Goal: Transaction & Acquisition: Purchase product/service

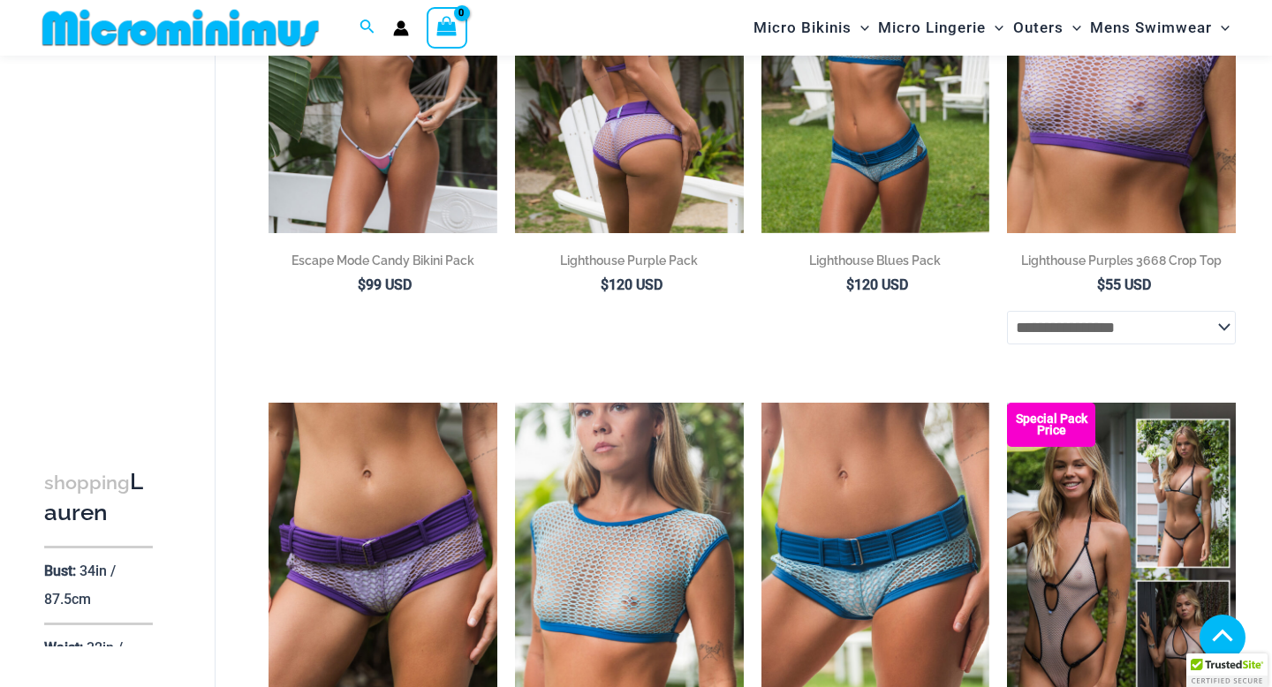
scroll to position [459, 0]
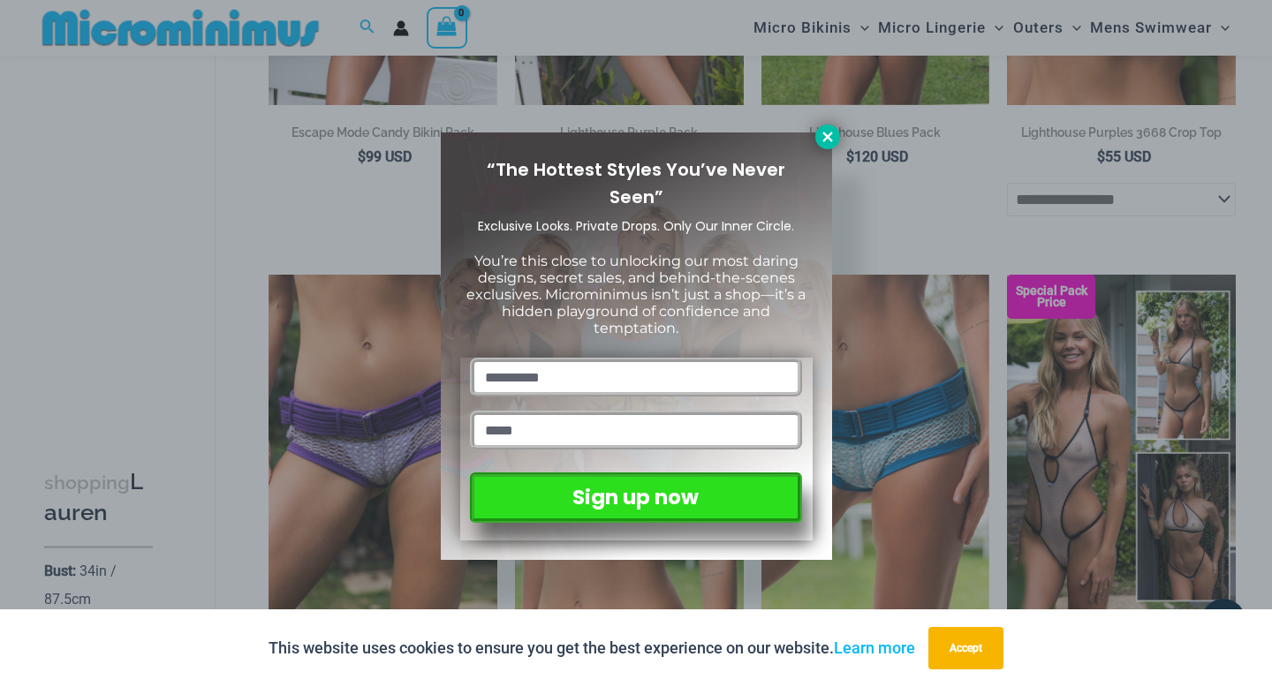
click at [822, 146] on button at bounding box center [827, 137] width 25 height 25
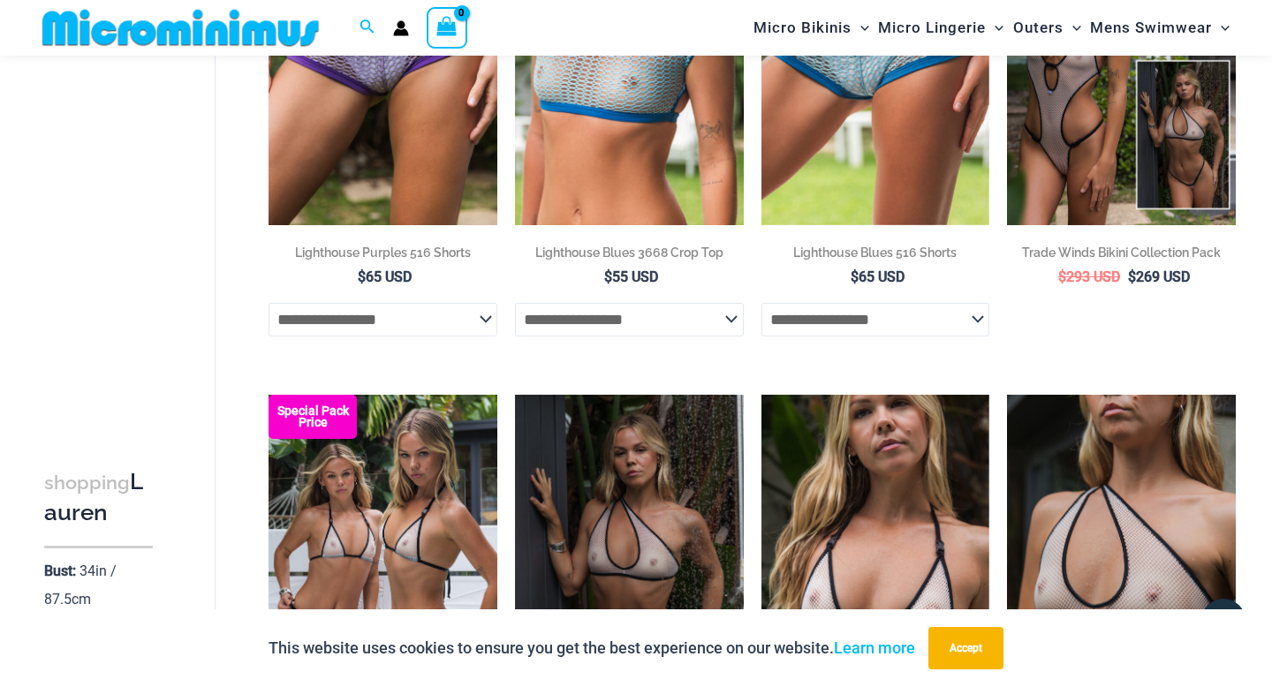
scroll to position [1199, 0]
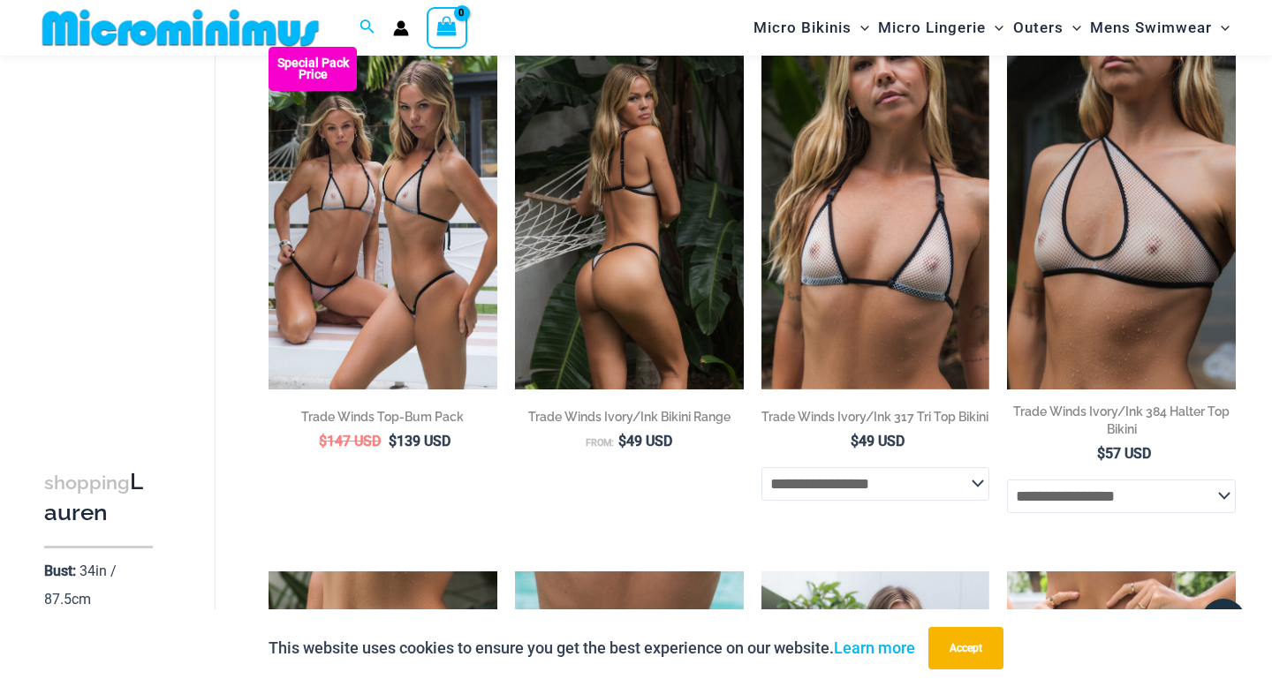
click at [708, 254] on img at bounding box center [629, 218] width 229 height 343
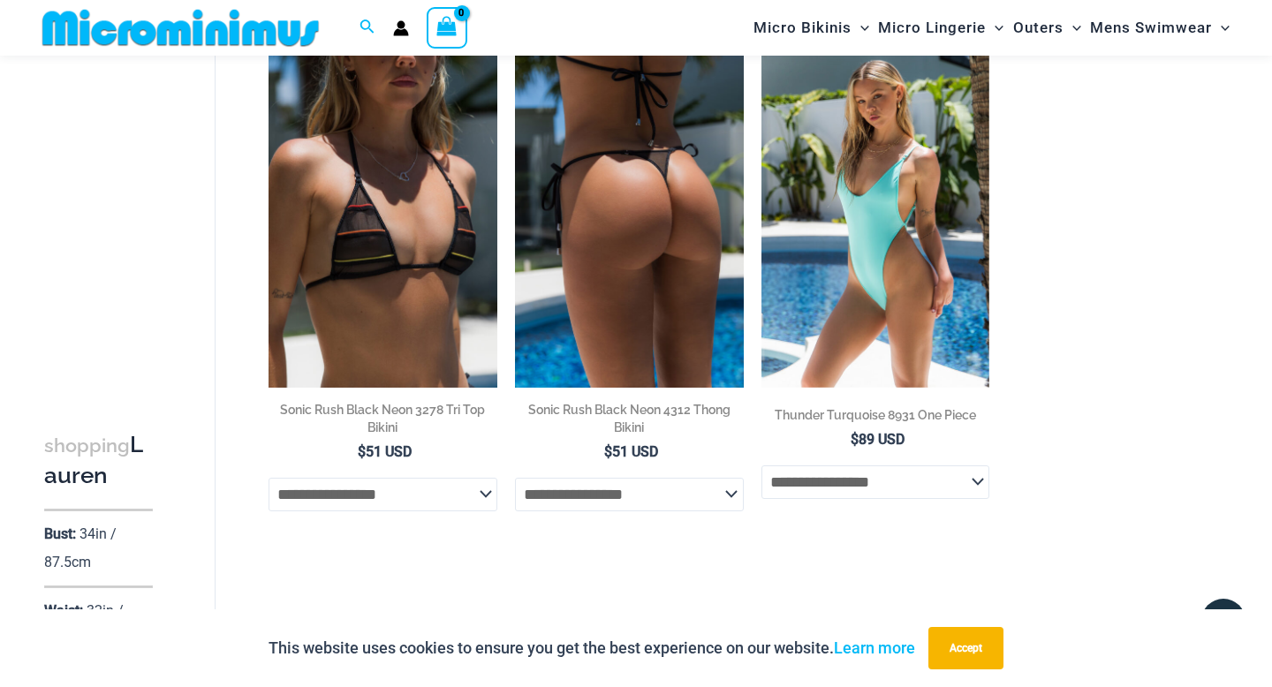
scroll to position [3383, 0]
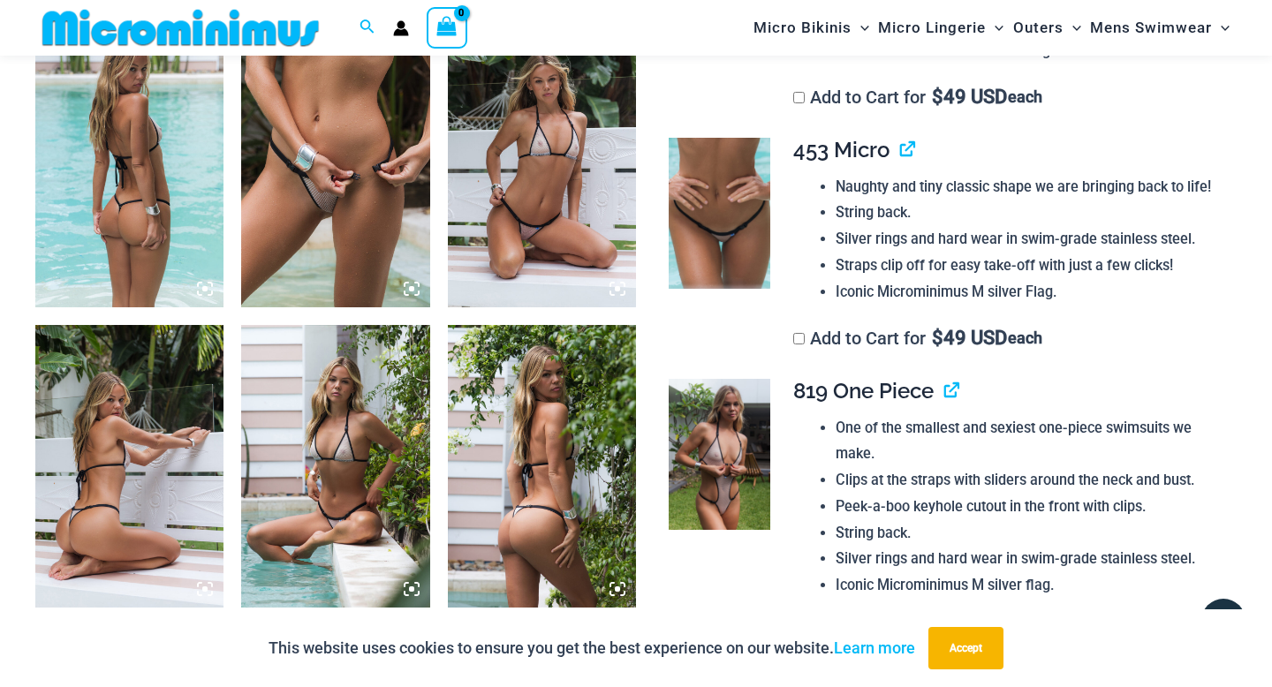
scroll to position [1476, 0]
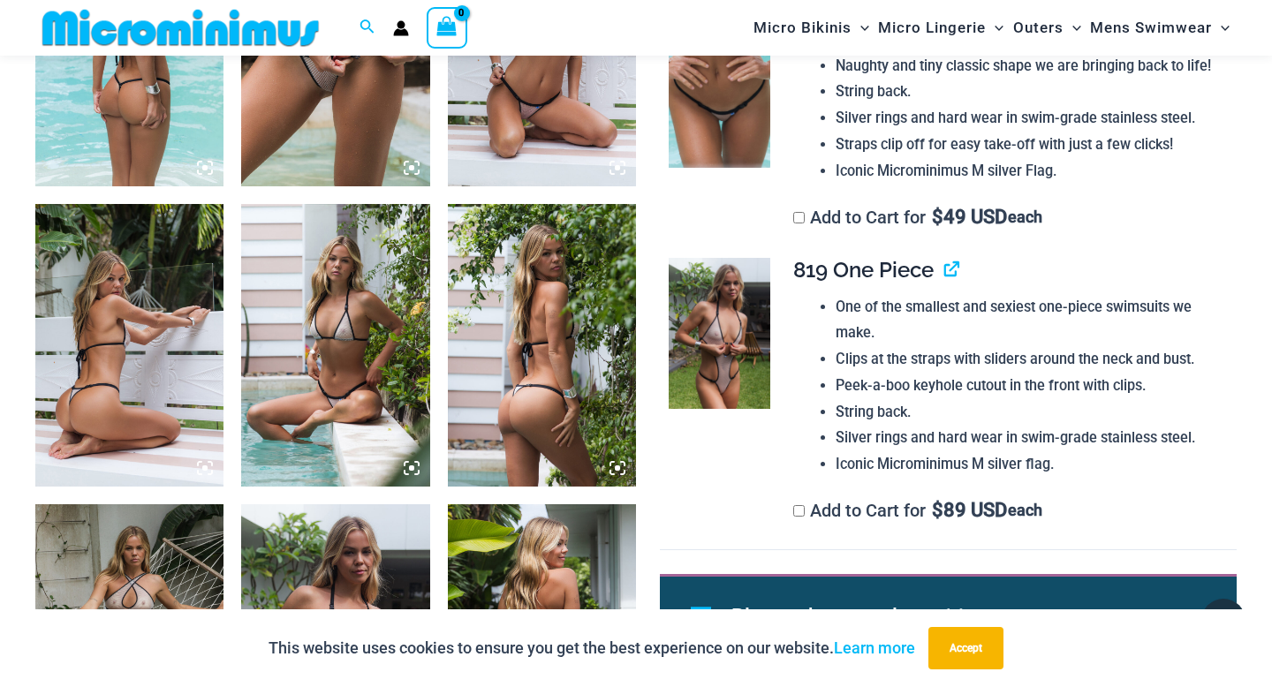
click at [527, 157] on img at bounding box center [542, 45] width 188 height 283
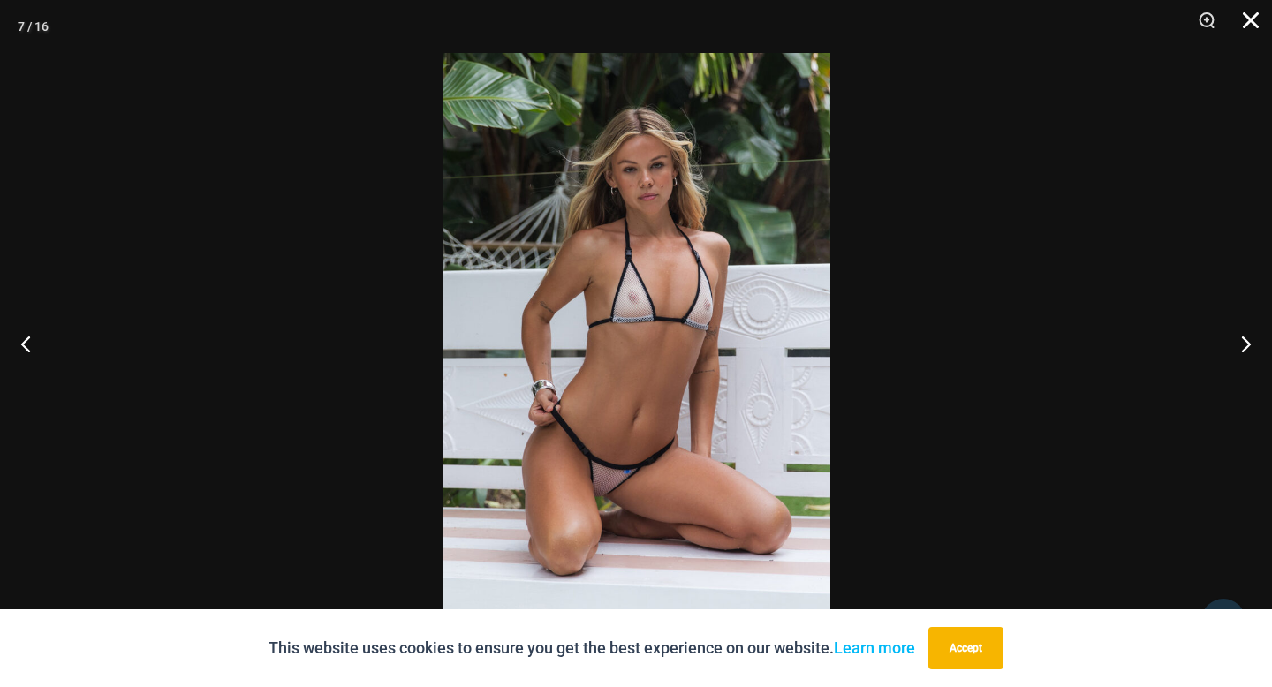
click at [1236, 25] on button "Close" at bounding box center [1244, 26] width 44 height 53
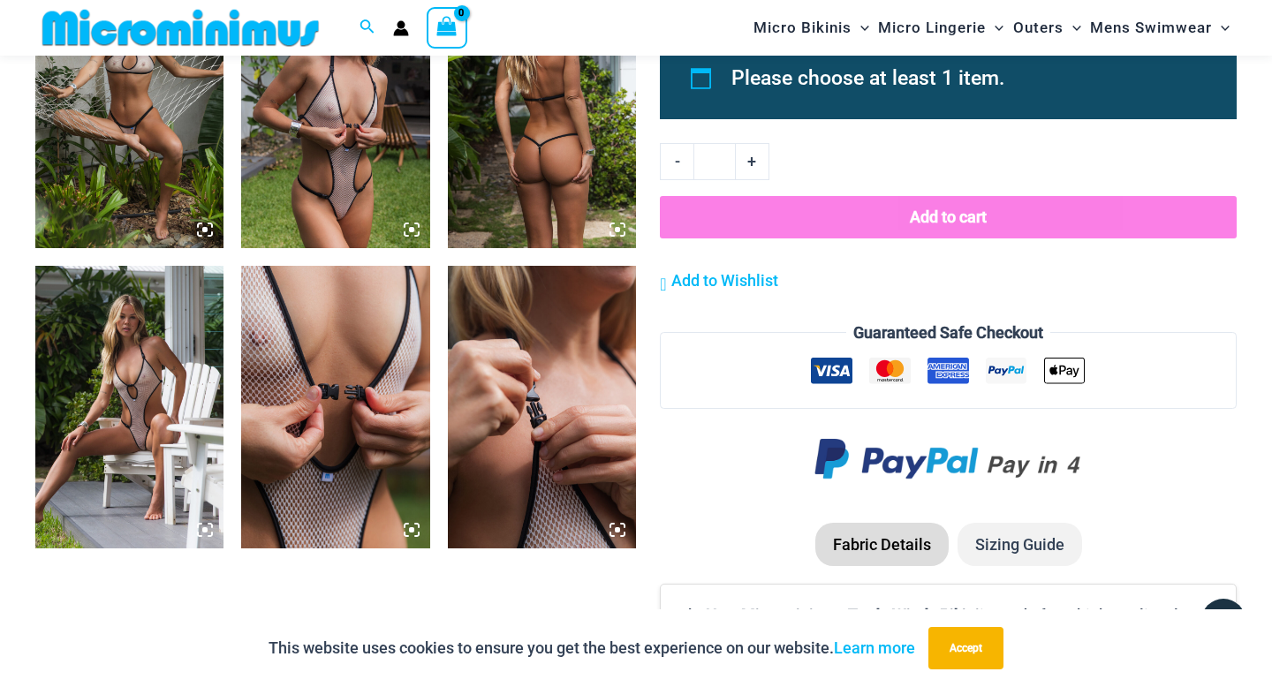
scroll to position [2159, 0]
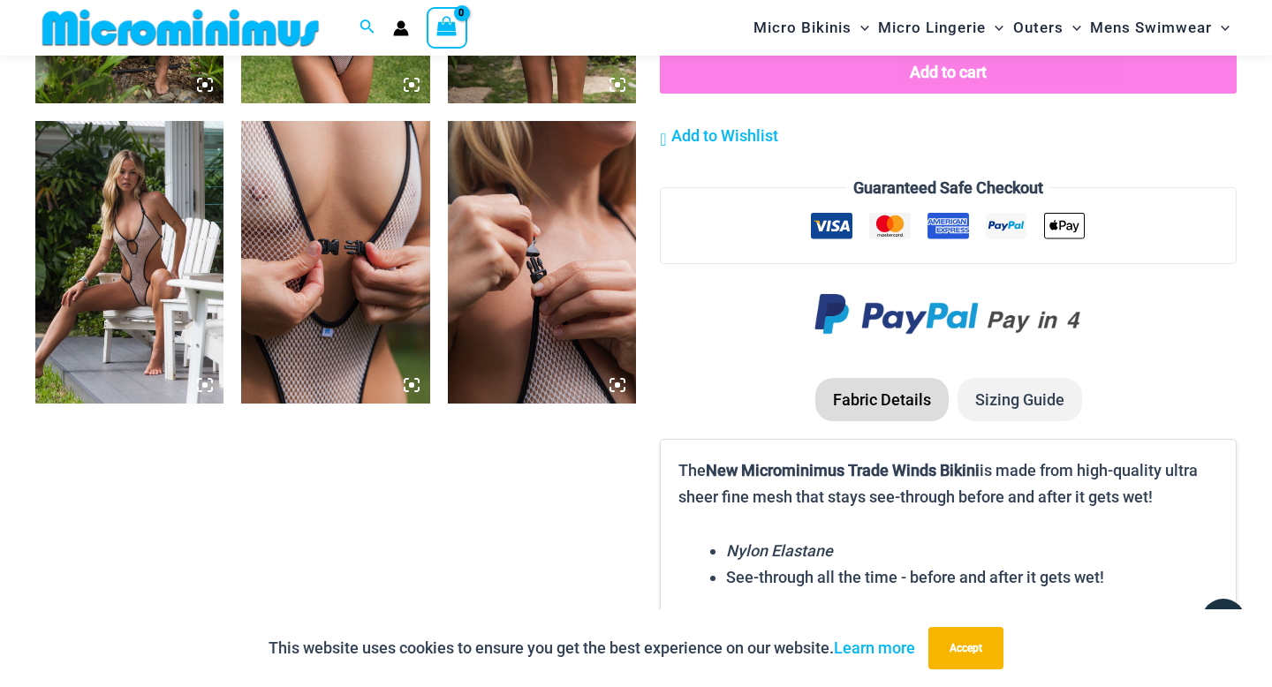
click at [198, 302] on img at bounding box center [129, 262] width 188 height 283
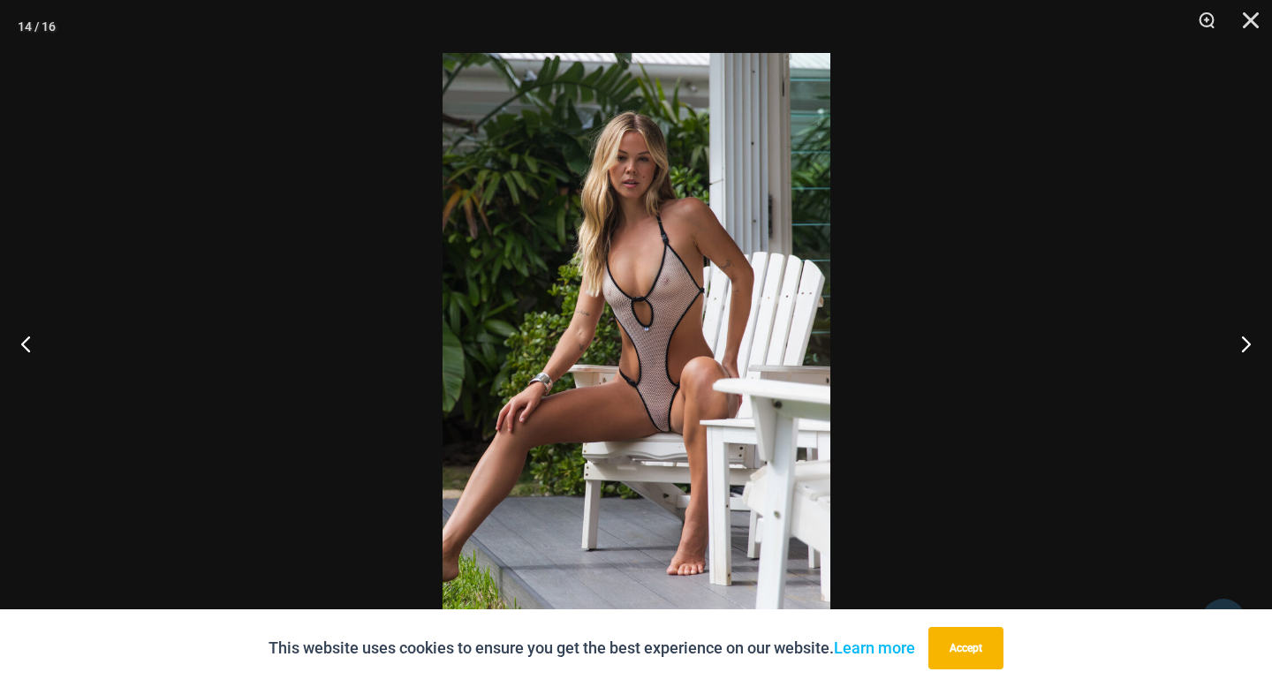
click at [676, 370] on img at bounding box center [636, 343] width 388 height 581
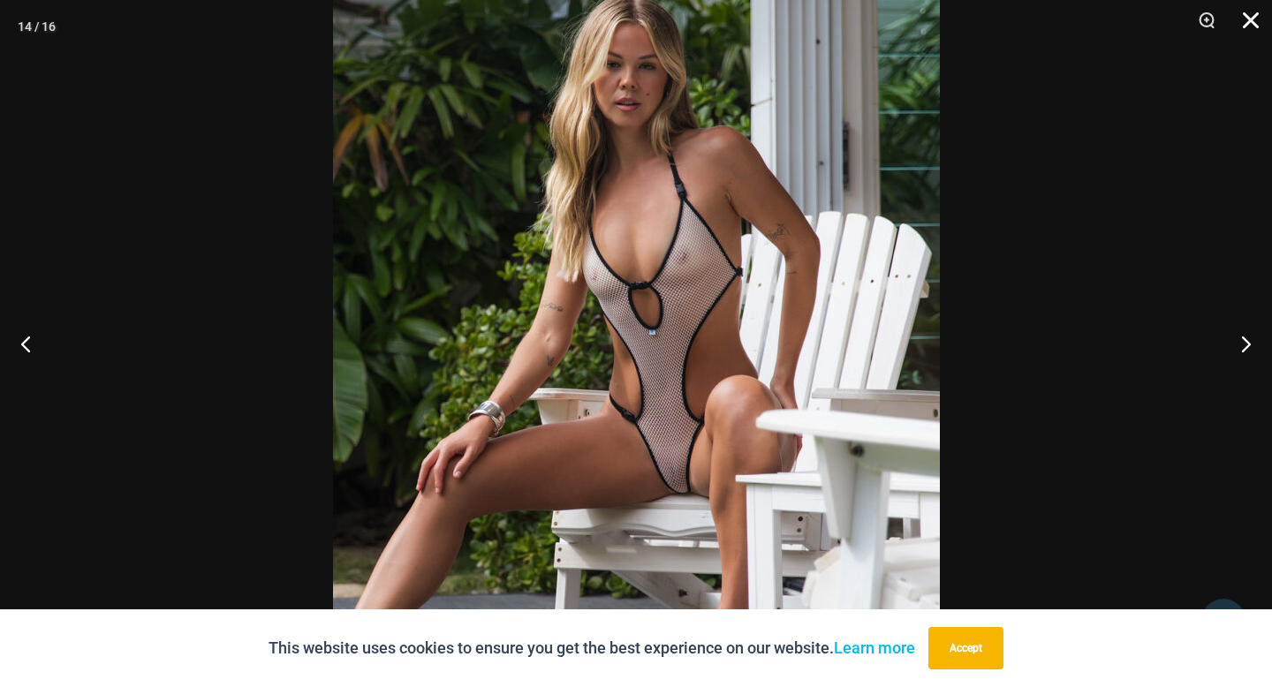
click at [1245, 26] on button "Close" at bounding box center [1244, 26] width 44 height 53
